Goal: Task Accomplishment & Management: Use online tool/utility

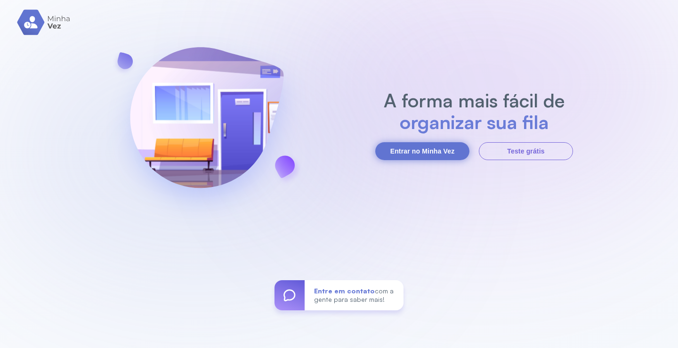
click at [422, 155] on button "Entrar no Minha Vez" at bounding box center [422, 151] width 94 height 18
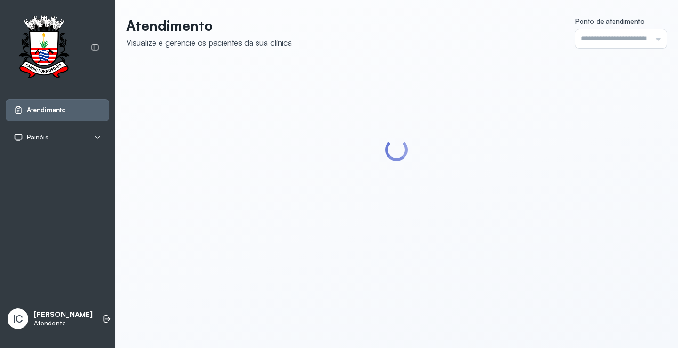
type input "*********"
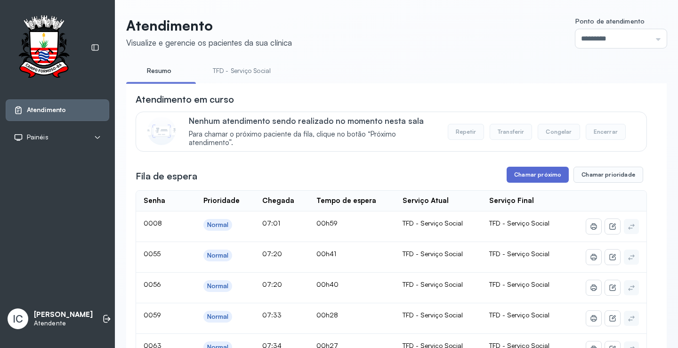
click at [522, 178] on button "Chamar próximo" at bounding box center [538, 175] width 62 height 16
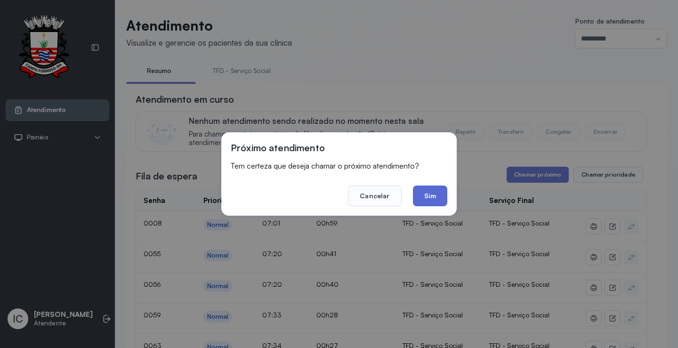
click at [434, 199] on button "Sim" at bounding box center [430, 196] width 34 height 21
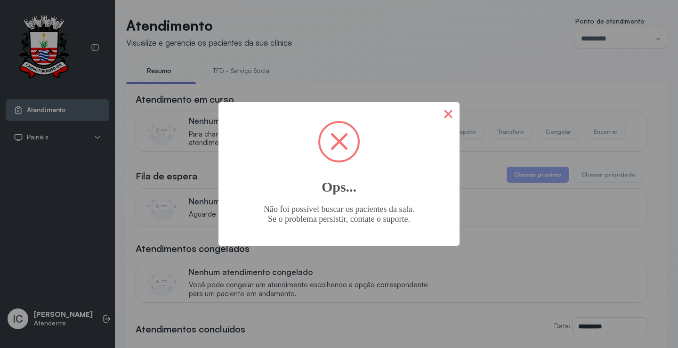
click at [453, 116] on button "×" at bounding box center [448, 113] width 23 height 23
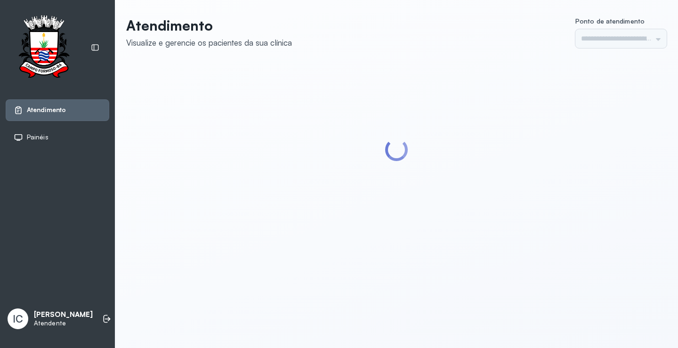
type input "*********"
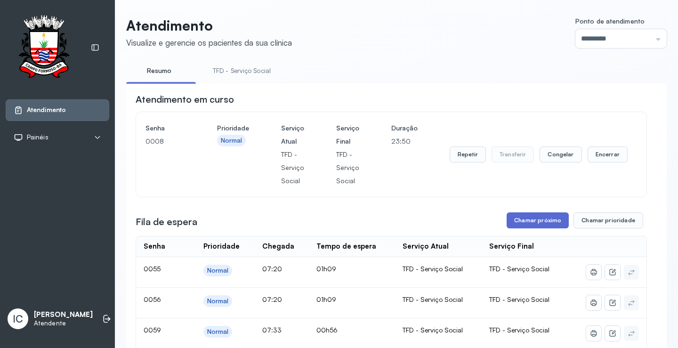
click at [551, 220] on button "Chamar próximo" at bounding box center [538, 220] width 62 height 16
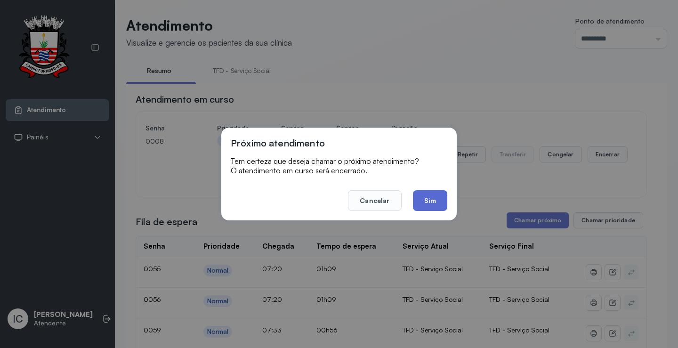
click at [428, 196] on button "Sim" at bounding box center [430, 200] width 34 height 21
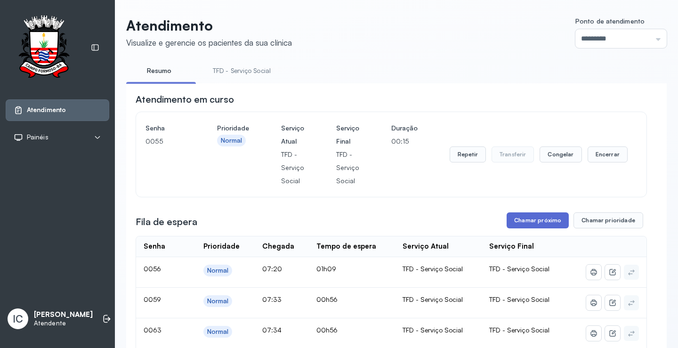
click at [559, 221] on button "Chamar próximo" at bounding box center [538, 220] width 62 height 16
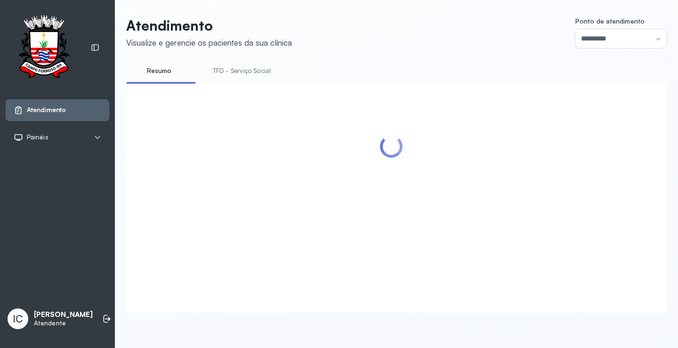
click at [442, 198] on div at bounding box center [392, 187] width 512 height 188
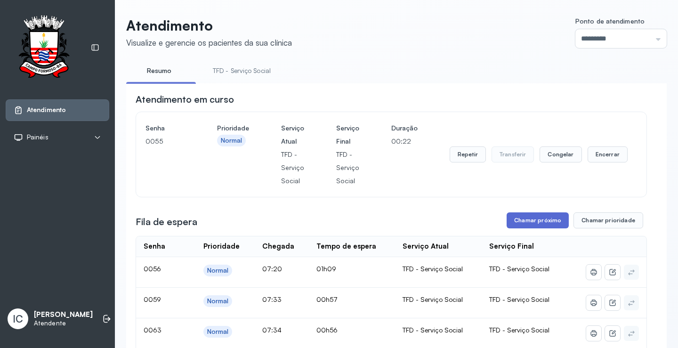
click at [518, 223] on button "Chamar próximo" at bounding box center [538, 220] width 62 height 16
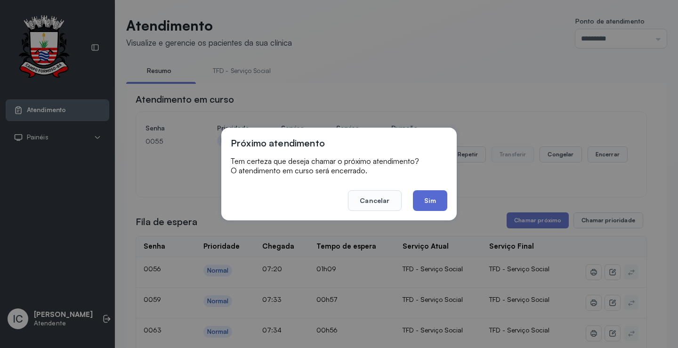
click at [438, 205] on button "Sim" at bounding box center [430, 200] width 34 height 21
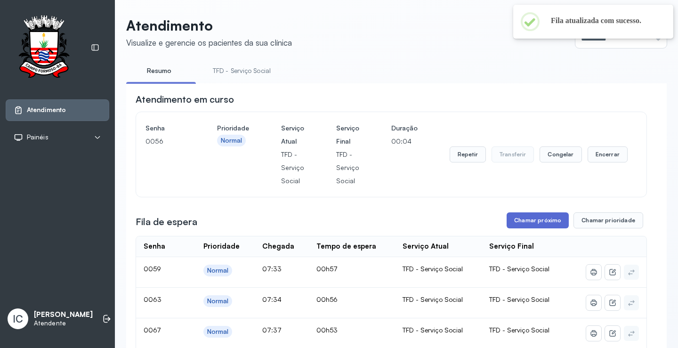
click at [530, 223] on button "Chamar próximo" at bounding box center [538, 220] width 62 height 16
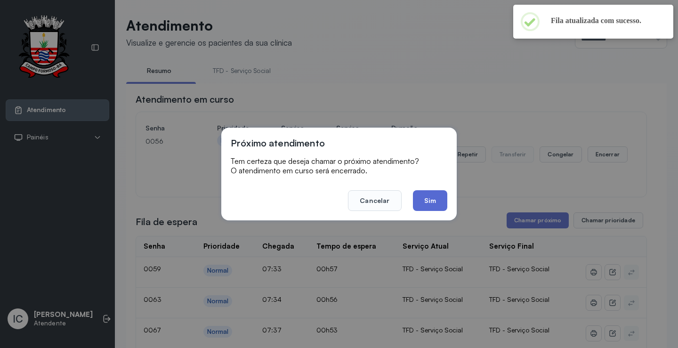
click at [438, 196] on button "Sim" at bounding box center [430, 200] width 34 height 21
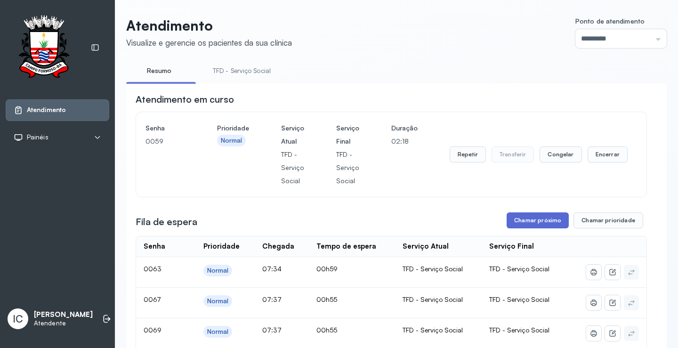
click at [533, 221] on button "Chamar próximo" at bounding box center [538, 220] width 62 height 16
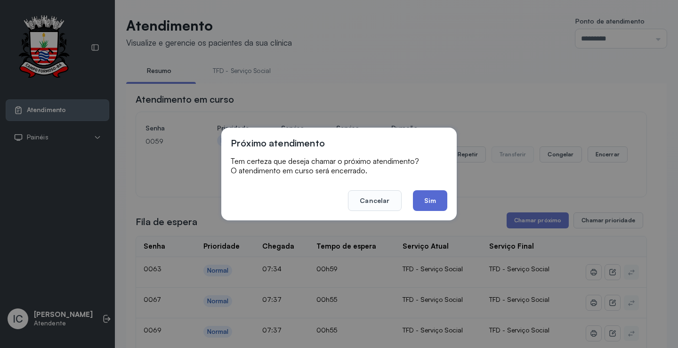
click at [428, 204] on button "Sim" at bounding box center [430, 200] width 34 height 21
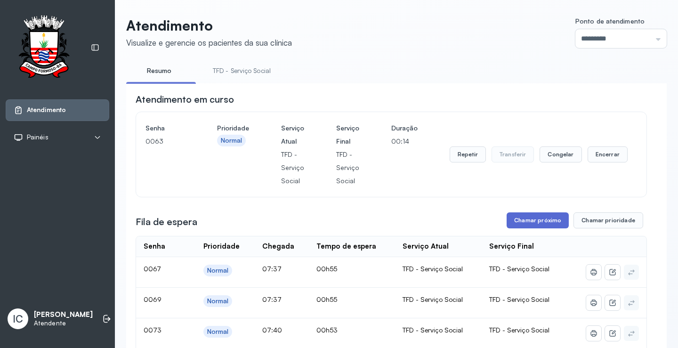
click at [530, 222] on button "Chamar próximo" at bounding box center [538, 220] width 62 height 16
click at [546, 225] on button "Chamar próximo" at bounding box center [538, 220] width 62 height 16
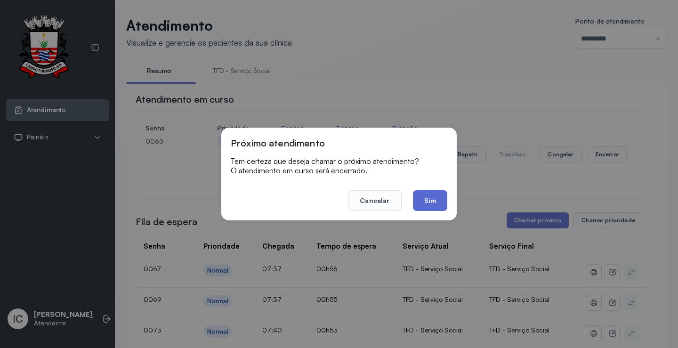
click at [423, 203] on button "Sim" at bounding box center [430, 200] width 34 height 21
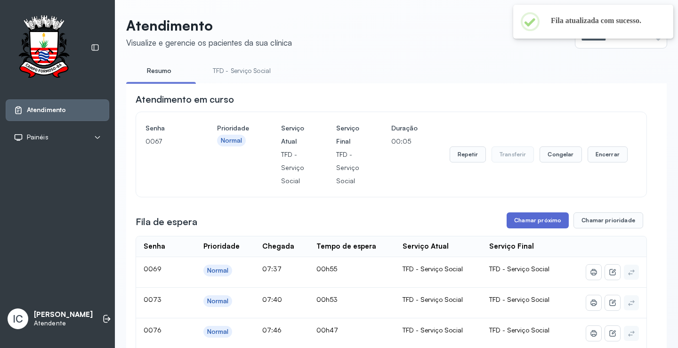
click at [517, 222] on button "Chamar próximo" at bounding box center [538, 220] width 62 height 16
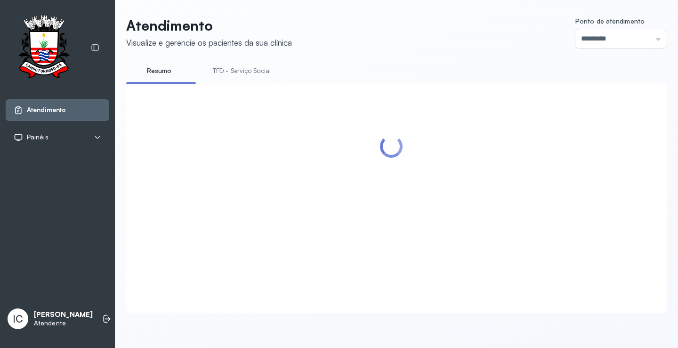
click at [435, 199] on div at bounding box center [392, 187] width 512 height 188
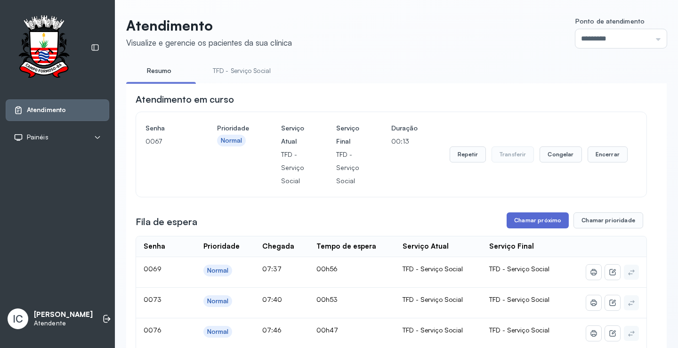
click at [527, 227] on button "Chamar próximo" at bounding box center [538, 220] width 62 height 16
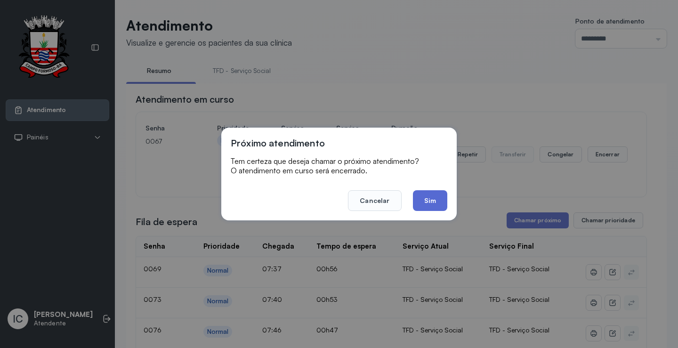
click at [429, 195] on button "Sim" at bounding box center [430, 200] width 34 height 21
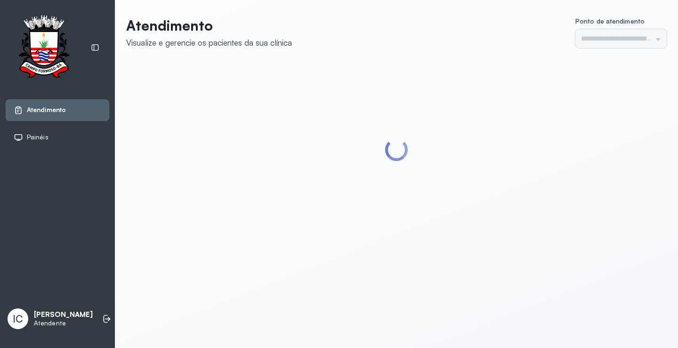
type input "*********"
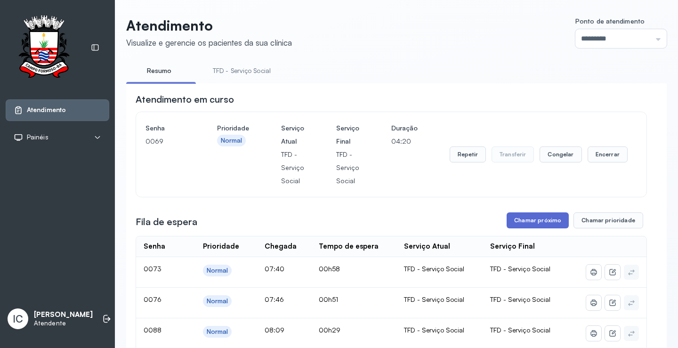
click at [542, 219] on button "Chamar próximo" at bounding box center [538, 220] width 62 height 16
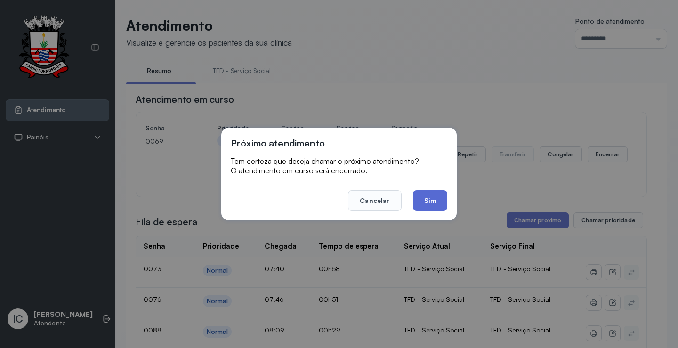
click at [444, 204] on button "Sim" at bounding box center [430, 200] width 34 height 21
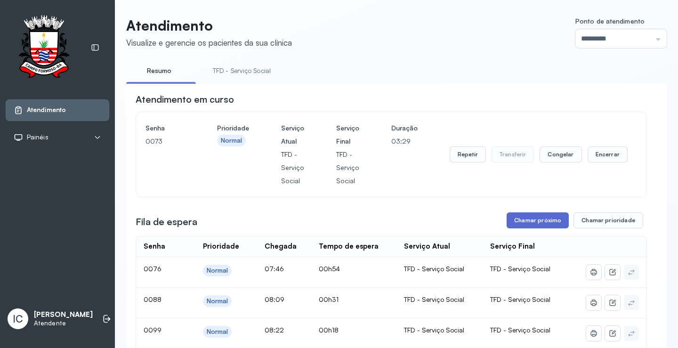
click at [517, 228] on button "Chamar próximo" at bounding box center [538, 220] width 62 height 16
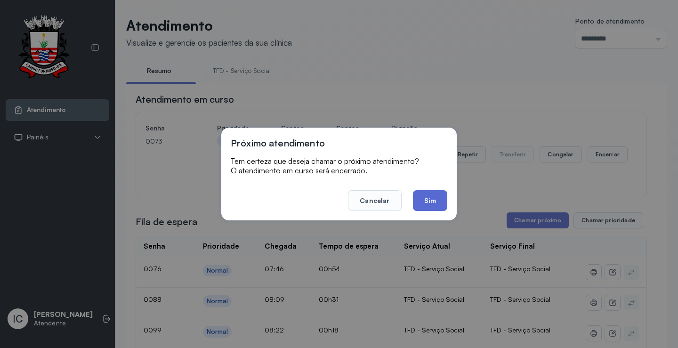
click at [440, 204] on button "Sim" at bounding box center [430, 200] width 34 height 21
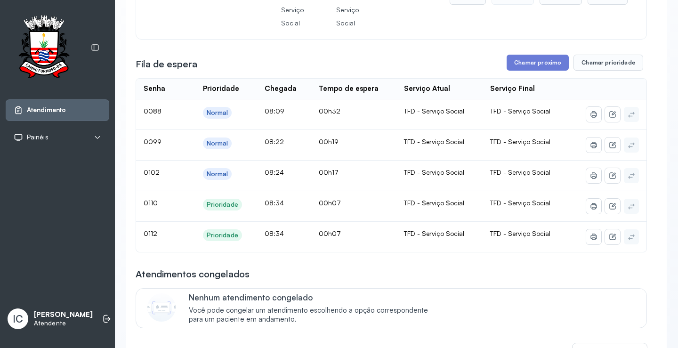
scroll to position [141, 0]
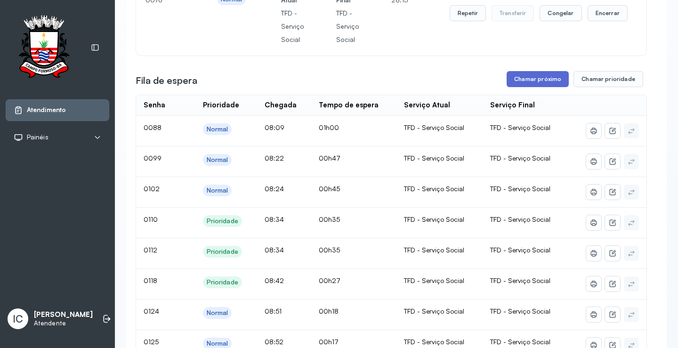
click at [515, 81] on button "Chamar próximo" at bounding box center [538, 79] width 62 height 16
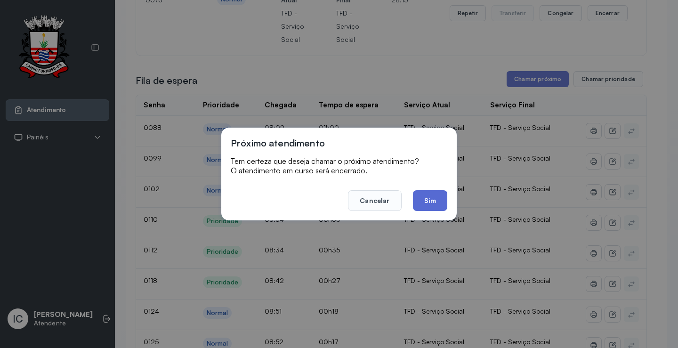
click at [446, 200] on button "Sim" at bounding box center [430, 200] width 34 height 21
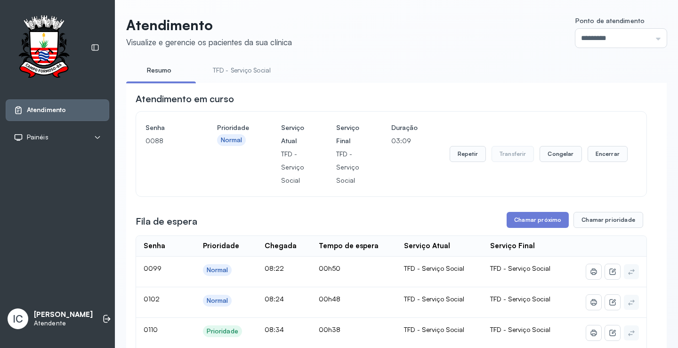
scroll to position [94, 0]
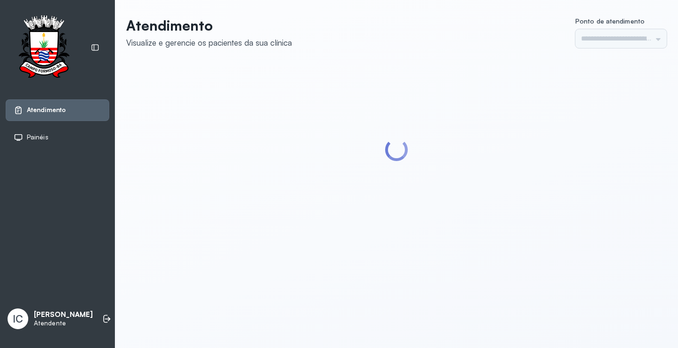
type input "*********"
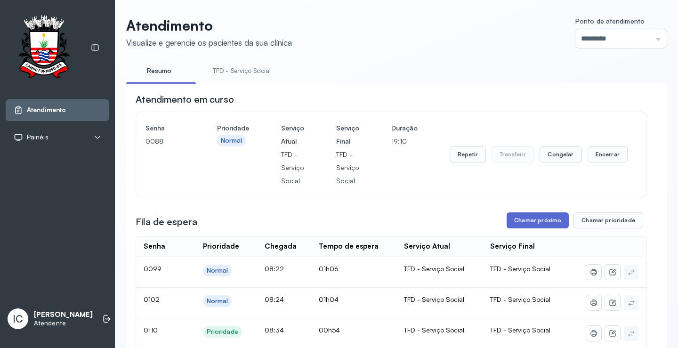
click at [525, 227] on button "Chamar próximo" at bounding box center [538, 220] width 62 height 16
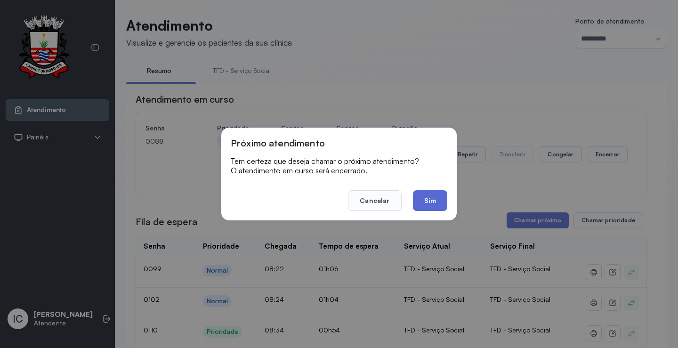
click at [429, 202] on button "Sim" at bounding box center [430, 200] width 34 height 21
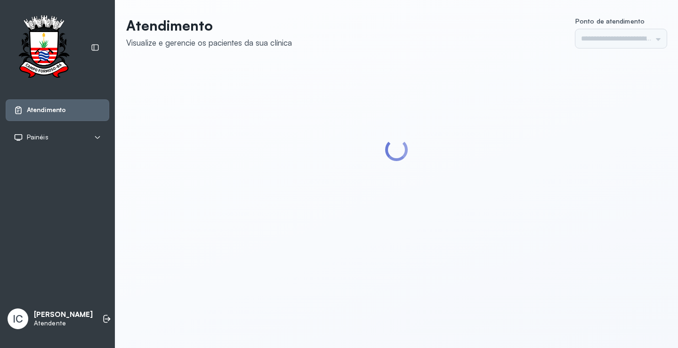
type input "*********"
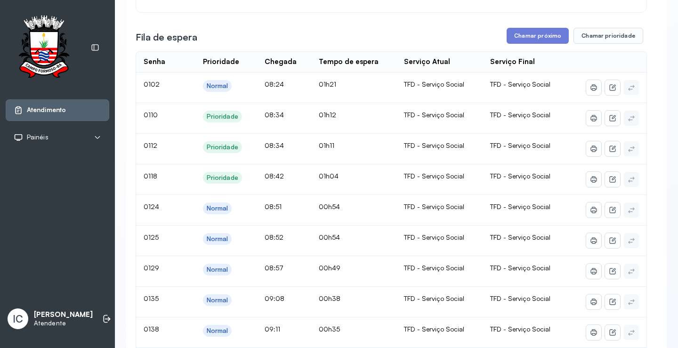
scroll to position [168, 0]
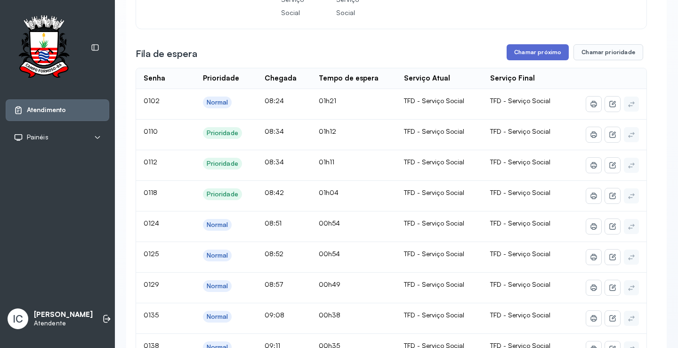
click at [532, 50] on button "Chamar próximo" at bounding box center [538, 52] width 62 height 16
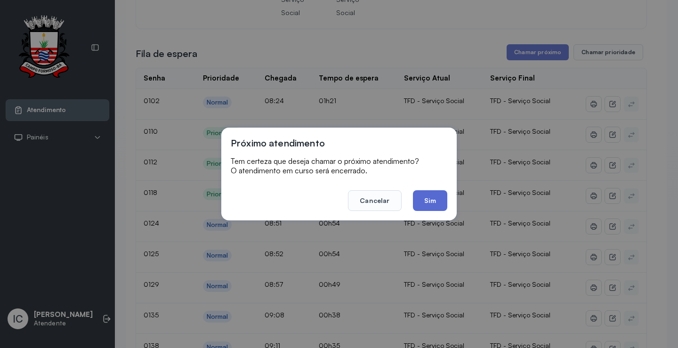
click at [437, 206] on button "Sim" at bounding box center [430, 200] width 34 height 21
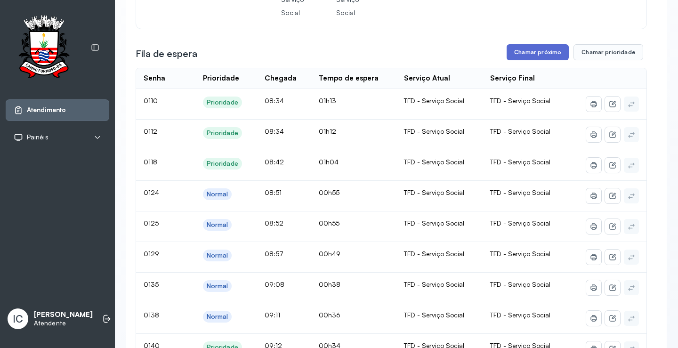
click at [522, 51] on button "Chamar próximo" at bounding box center [538, 52] width 62 height 16
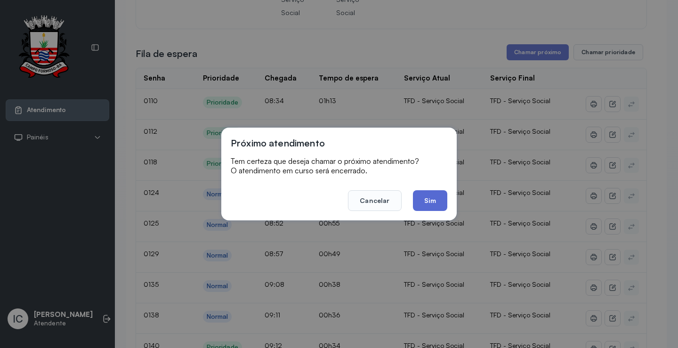
click at [430, 204] on button "Sim" at bounding box center [430, 200] width 34 height 21
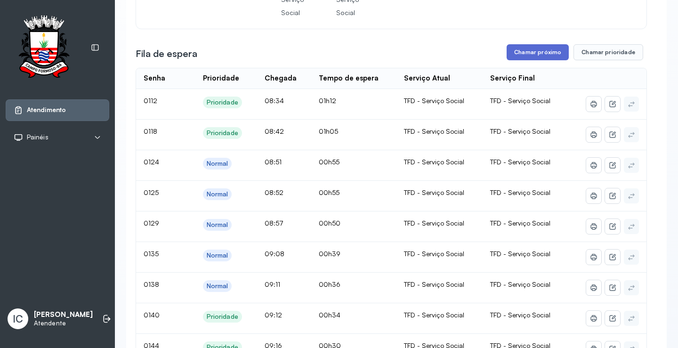
click at [536, 56] on button "Chamar próximo" at bounding box center [538, 52] width 62 height 16
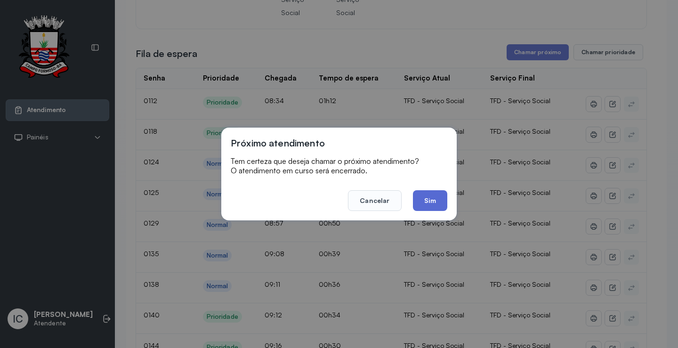
click at [433, 199] on button "Sim" at bounding box center [430, 200] width 34 height 21
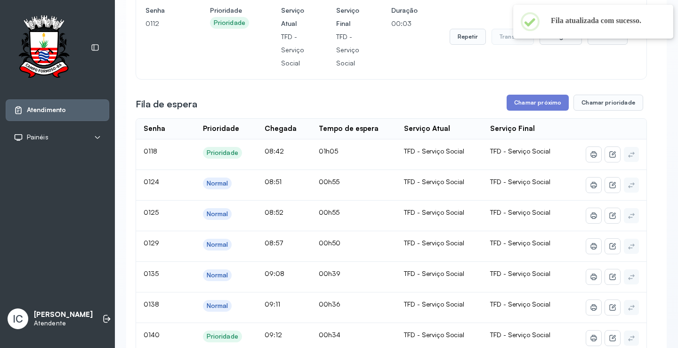
scroll to position [27, 0]
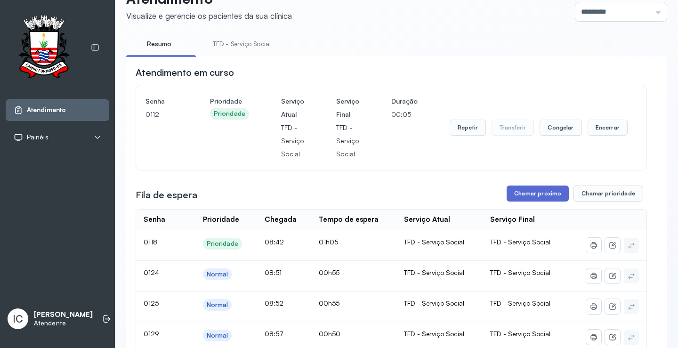
click at [517, 196] on button "Chamar próximo" at bounding box center [538, 194] width 62 height 16
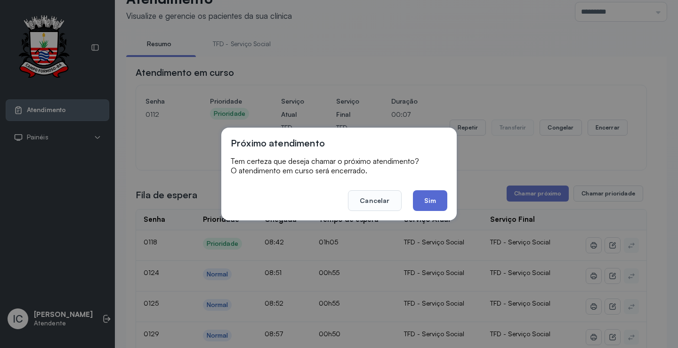
click at [439, 204] on button "Sim" at bounding box center [430, 200] width 34 height 21
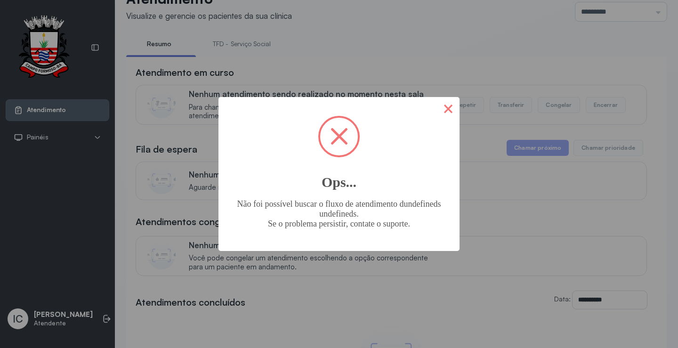
click at [448, 108] on button "×" at bounding box center [448, 108] width 23 height 23
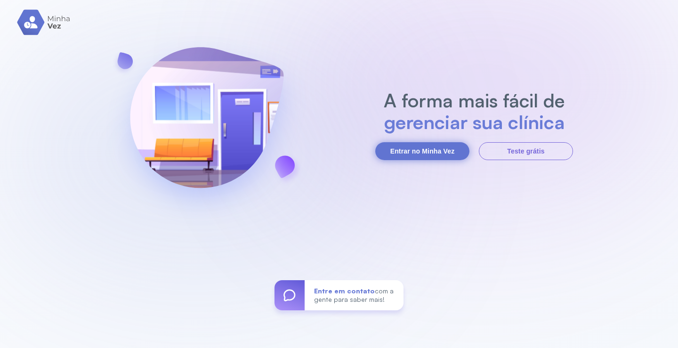
click at [430, 148] on button "Entrar no Minha Vez" at bounding box center [422, 151] width 94 height 18
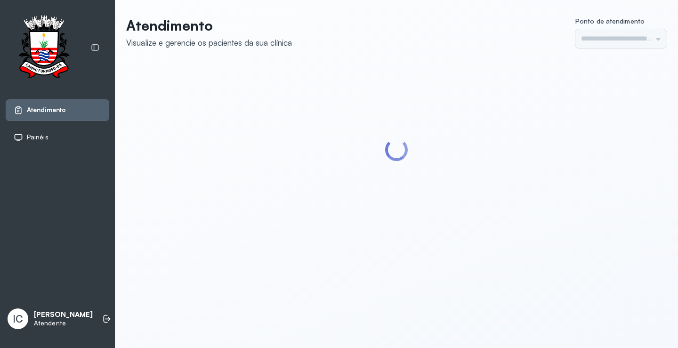
type input "*********"
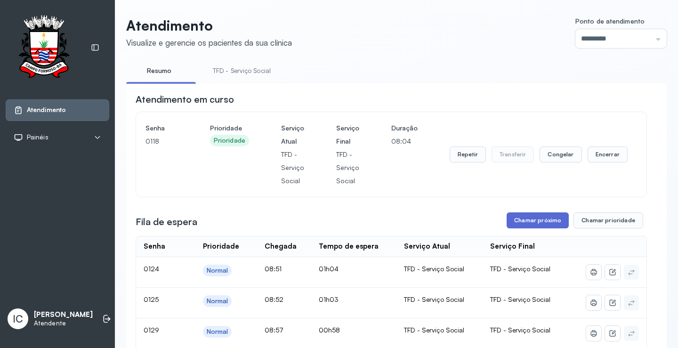
click at [544, 224] on button "Chamar próximo" at bounding box center [538, 220] width 62 height 16
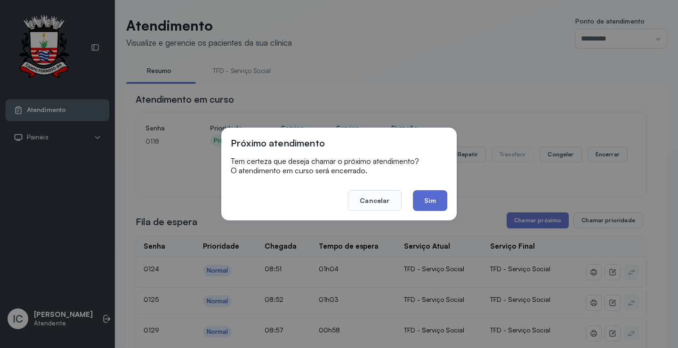
click at [430, 200] on button "Sim" at bounding box center [430, 200] width 34 height 21
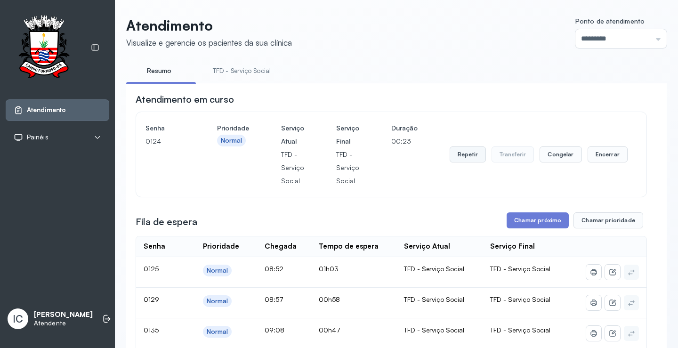
click at [459, 156] on button "Repetir" at bounding box center [468, 155] width 36 height 16
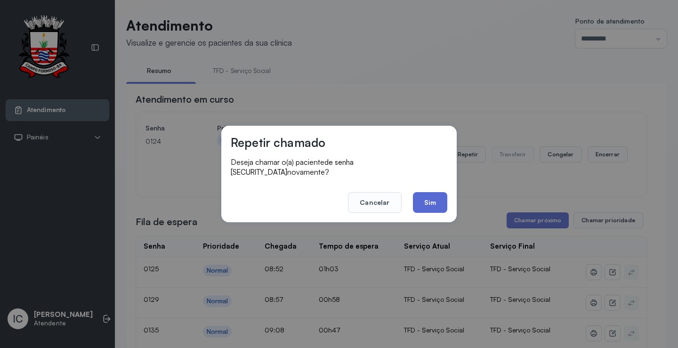
click at [428, 198] on button "Sim" at bounding box center [430, 202] width 34 height 21
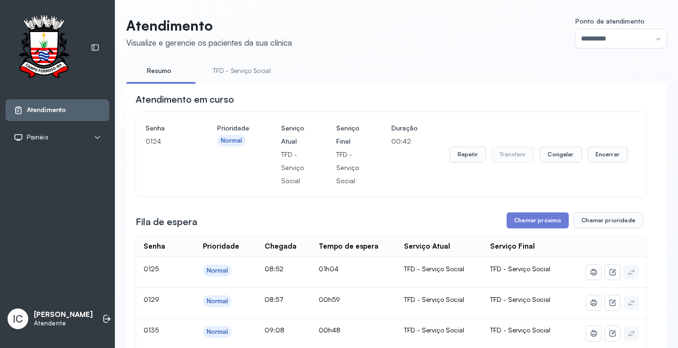
click at [516, 224] on button "Chamar próximo" at bounding box center [538, 220] width 62 height 16
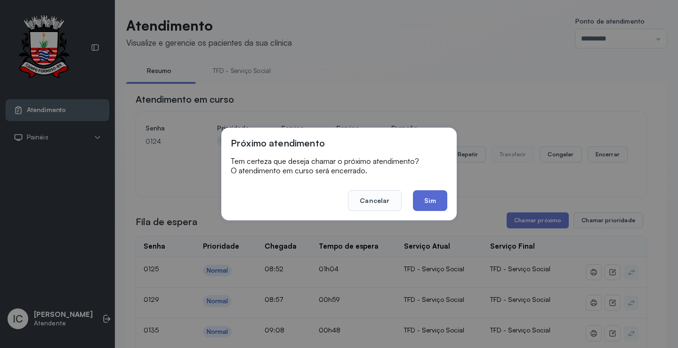
click at [427, 205] on button "Sim" at bounding box center [430, 200] width 34 height 21
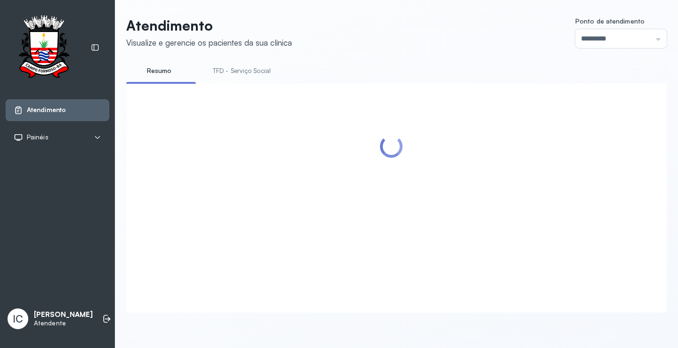
click at [519, 219] on div at bounding box center [392, 187] width 512 height 188
